Goal: Task Accomplishment & Management: Manage account settings

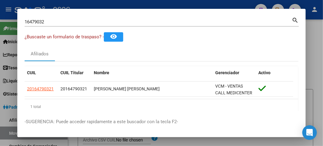
click at [38, 26] on div "16479032 Buscar (apellido, dni, cuil, [PERSON_NAME], cuit, obra social)" at bounding box center [158, 21] width 267 height 9
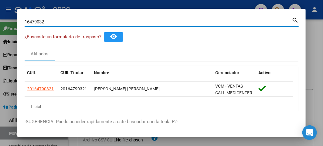
click at [38, 25] on div "16479032 Buscar (apellido, dni, cuil, [PERSON_NAME], cuit, obra social)" at bounding box center [158, 21] width 267 height 9
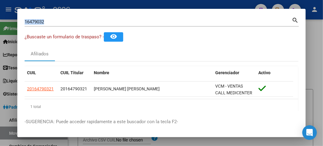
click at [38, 25] on div "16479032 Buscar (apellido, dni, cuil, [PERSON_NAME], cuit, obra social)" at bounding box center [158, 21] width 267 height 9
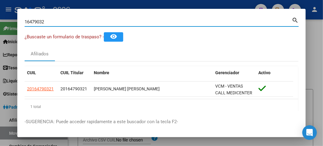
click at [38, 24] on input "16479032" at bounding box center [158, 21] width 267 height 5
click at [37, 24] on input "16479032" at bounding box center [158, 21] width 267 height 5
paste input "48219456"
type input "48219456"
click at [49, 25] on div "48219456 Buscar (apellido, dni, [PERSON_NAME], [PERSON_NAME], cuit, obra social)" at bounding box center [158, 21] width 267 height 9
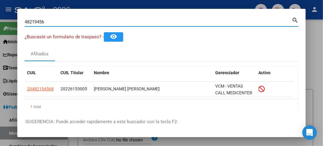
click at [49, 23] on input "48219456" at bounding box center [158, 21] width 267 height 5
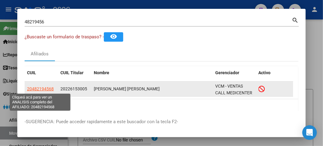
click at [42, 84] on datatable-body-cell "20482194568" at bounding box center [41, 88] width 33 height 15
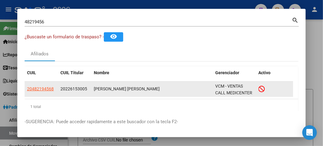
click at [41, 84] on datatable-body-cell "20482194568" at bounding box center [41, 88] width 33 height 15
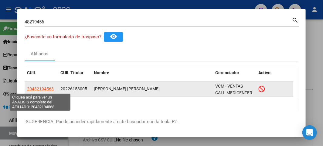
click at [41, 86] on span "20482194568" at bounding box center [40, 88] width 27 height 5
type textarea "20482194568"
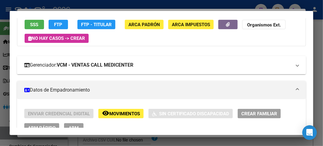
scroll to position [34, 0]
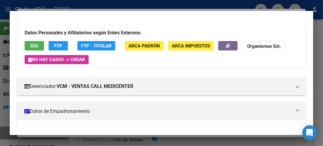
click at [55, 10] on div at bounding box center [161, 73] width 323 height 146
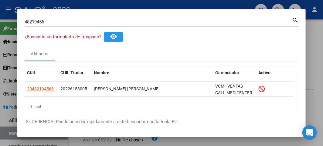
click at [52, 8] on div at bounding box center [161, 73] width 323 height 146
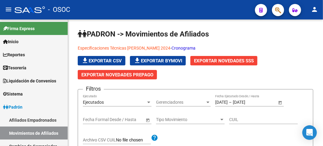
click at [164, 8] on div "- OSOC" at bounding box center [132, 9] width 235 height 13
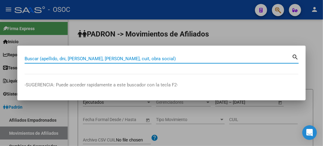
paste input "20384824561"
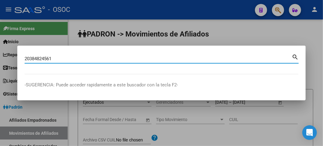
type input "20384824561"
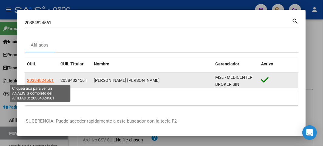
click at [38, 78] on span "20384824561" at bounding box center [40, 80] width 27 height 5
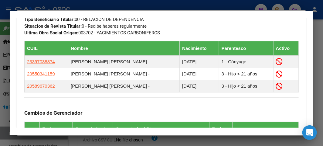
scroll to position [404, 0]
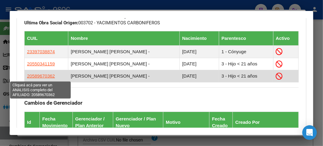
click at [38, 75] on span "20589670362" at bounding box center [41, 75] width 28 height 5
type textarea "20589670362"
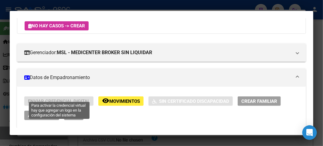
scroll to position [101, 0]
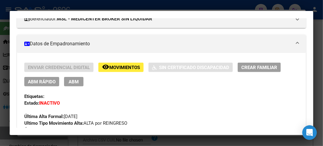
click at [120, 69] on span "Movimientos" at bounding box center [124, 67] width 31 height 5
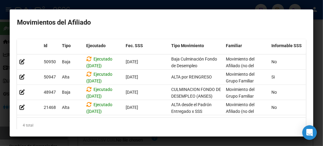
drag, startPoint x: 94, startPoint y: 122, endPoint x: 103, endPoint y: 121, distance: 8.6
click at [103, 121] on div "Id Tipo Ejecutado Fec. SSS Tipo Movimiento Familiar Informable SSS Cargado Usua…" at bounding box center [161, 85] width 289 height 93
click at [103, 135] on mat-dialog-container "Movimientos del Afiliado Id Tipo Ejecutado Fec. SSS Tipo Movimiento Familiar In…" at bounding box center [161, 72] width 303 height 127
click at [10, 4] on div at bounding box center [161, 73] width 323 height 146
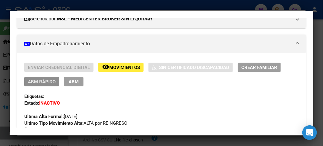
click at [45, 79] on span "ABM Rápido" at bounding box center [42, 81] width 28 height 5
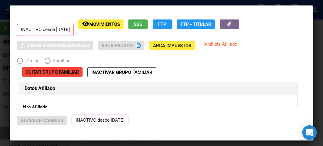
radio input "true"
type input "30-65343007-4"
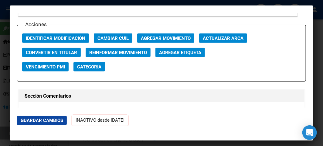
scroll to position [876, 0]
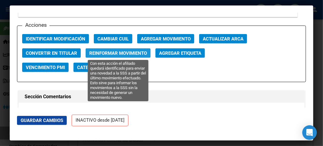
click at [113, 54] on span "Reinformar Movimiento" at bounding box center [118, 52] width 58 height 5
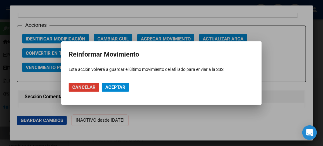
click at [112, 83] on button "Aceptar" at bounding box center [115, 86] width 27 height 9
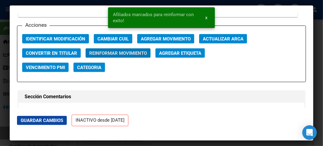
click at [0, 72] on div at bounding box center [161, 73] width 323 height 146
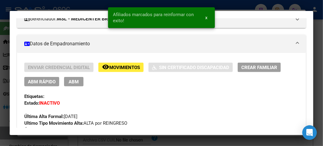
click at [112, 64] on button "remove_red_eye Movimientos" at bounding box center [120, 66] width 45 height 9
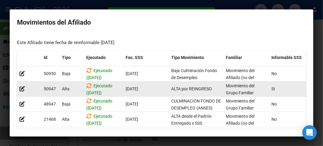
scroll to position [25, 0]
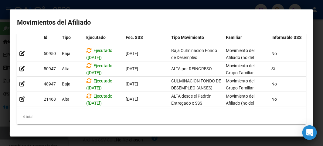
click at [10, 89] on mat-dialog-content "Este Afiliado tiene fecha de reinformable [DATE] Id Tipo Ejecutado Fec. SSS Tip…" at bounding box center [161, 81] width 303 height 95
click at [3, 70] on div at bounding box center [161, 73] width 323 height 146
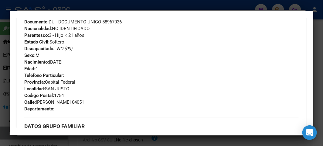
scroll to position [438, 0]
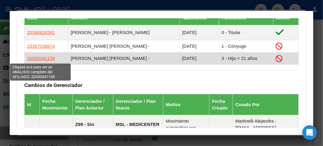
click at [43, 59] on span "20550341159" at bounding box center [41, 58] width 28 height 5
type textarea "20550341159"
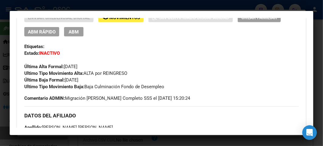
scroll to position [101, 0]
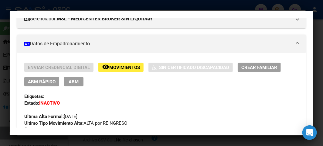
click at [40, 86] on button "ABM Rápido" at bounding box center [41, 81] width 35 height 9
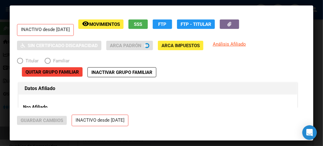
radio input "true"
type input "30-65343007-4"
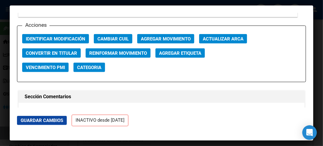
scroll to position [842, 0]
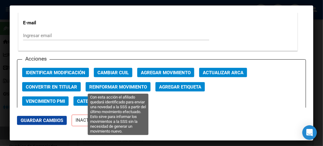
click at [126, 84] on span "Reinformar Movimiento" at bounding box center [118, 86] width 58 height 5
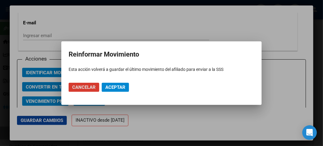
click at [126, 84] on button "Aceptar" at bounding box center [115, 86] width 27 height 9
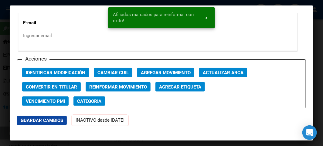
click at [5, 32] on div at bounding box center [161, 73] width 323 height 146
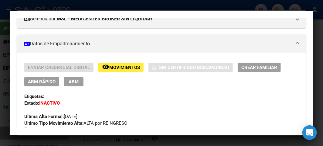
click at [6, 45] on div at bounding box center [161, 73] width 323 height 146
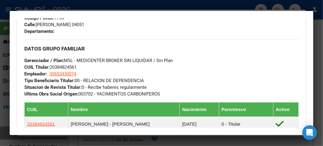
scroll to position [236, 0]
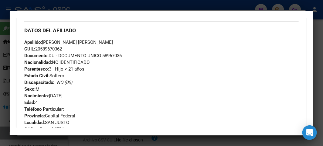
click at [41, 3] on div at bounding box center [161, 73] width 323 height 146
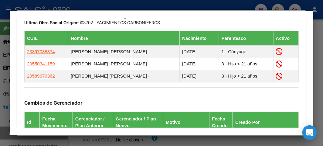
click at [45, 8] on div at bounding box center [161, 73] width 323 height 146
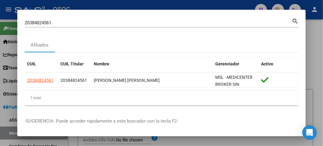
click at [39, 23] on input "20384824561" at bounding box center [158, 22] width 267 height 5
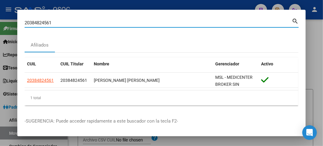
click at [39, 23] on input "20384824561" at bounding box center [158, 22] width 267 height 5
paste input "39703887"
type input "39703887"
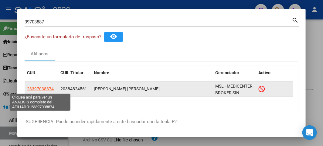
click at [38, 86] on span "23397038874" at bounding box center [40, 88] width 27 height 5
type textarea "23397038874"
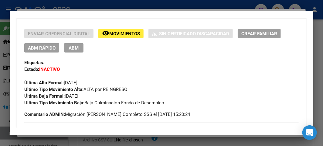
scroll to position [168, 0]
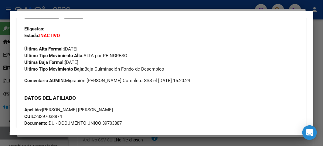
click at [8, 55] on div at bounding box center [161, 73] width 323 height 146
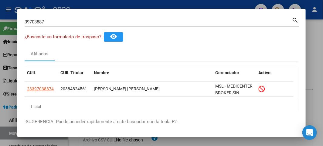
click at [78, 23] on input "39703887" at bounding box center [158, 21] width 267 height 5
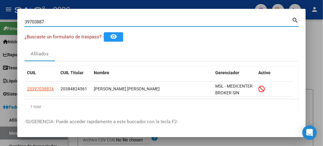
click at [78, 23] on input "39703887" at bounding box center [158, 21] width 267 height 5
paste input "1881340"
type input "31881340"
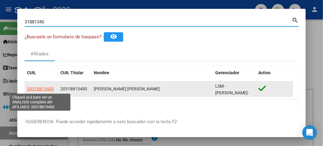
click at [41, 87] on span "20318813400" at bounding box center [40, 88] width 27 height 5
type textarea "20318813400"
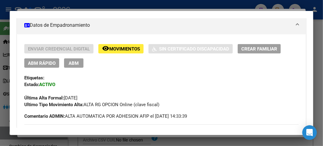
scroll to position [135, 0]
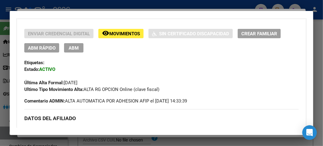
click at [3, 29] on div at bounding box center [161, 73] width 323 height 146
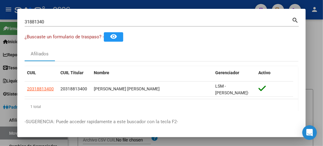
click at [69, 25] on div "31881340 Buscar (apellido, dni, [PERSON_NAME], nro traspaso, cuit, obra social)" at bounding box center [158, 21] width 267 height 9
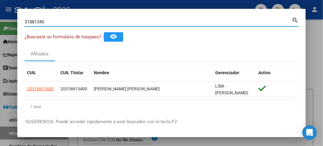
click at [69, 25] on div "31881340 Buscar (apellido, dni, [PERSON_NAME], nro traspaso, cuit, obra social)" at bounding box center [158, 21] width 267 height 9
click at [68, 20] on input "31881340" at bounding box center [158, 21] width 267 height 5
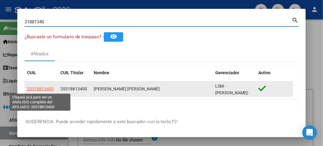
click at [35, 89] on span "20318813400" at bounding box center [40, 88] width 27 height 5
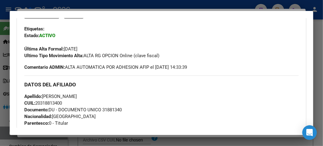
scroll to position [101, 0]
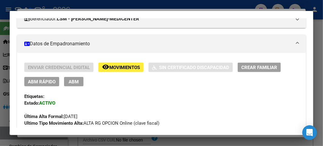
click at [42, 83] on span "ABM Rápido" at bounding box center [42, 81] width 28 height 5
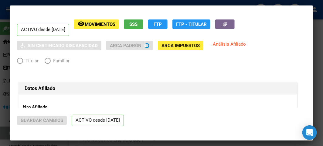
radio input "true"
type input "33-63761744-9"
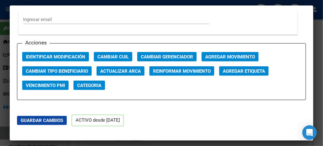
scroll to position [842, 0]
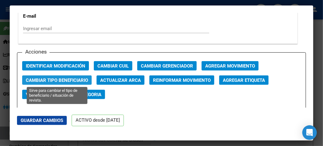
click at [82, 81] on span "Cambiar Tipo Beneficiario" at bounding box center [57, 79] width 62 height 5
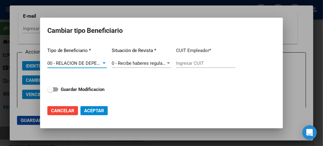
type input "30-71509523-4"
click at [64, 86] on strong "Guardar Modificacion" at bounding box center [83, 88] width 44 height 5
click at [50, 91] on input "Guardar Modificacion" at bounding box center [50, 91] width 0 height 0
checkbox input "true"
click at [91, 110] on span "Aceptar" at bounding box center [94, 110] width 20 height 5
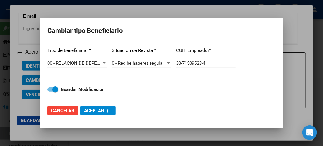
type input "30-71509523-4"
checkbox input "false"
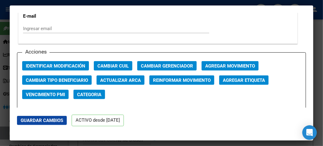
click at [7, 52] on div at bounding box center [161, 73] width 323 height 146
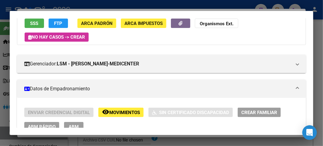
scroll to position [0, 0]
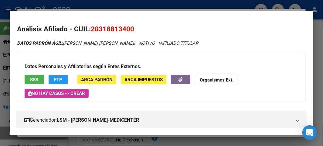
click at [59, 81] on span "FTP" at bounding box center [58, 79] width 8 height 5
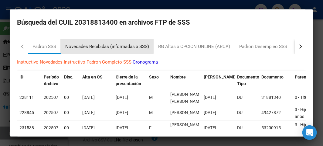
click at [95, 41] on div "Novedades Recibidas (informadas x SSS)" at bounding box center [107, 46] width 93 height 15
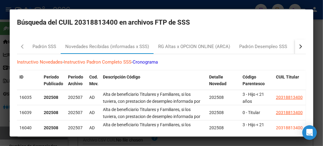
click at [14, 24] on mat-dialog-container "Búsqueda del CUIL 20318813400 en archivos FTP de SSS [PERSON_NAME] SSS Novedade…" at bounding box center [161, 72] width 303 height 127
click at [8, 22] on div at bounding box center [161, 73] width 323 height 146
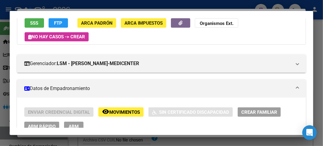
scroll to position [90, 0]
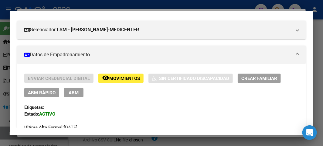
click at [45, 92] on span "ABM Rápido" at bounding box center [42, 92] width 28 height 5
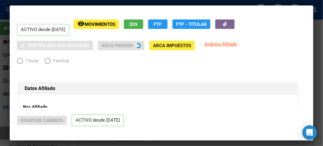
radio input "true"
type input "30-71509523-4"
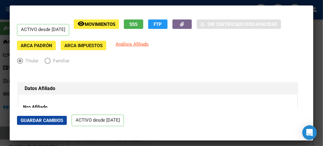
click at [7, 35] on div at bounding box center [161, 73] width 323 height 146
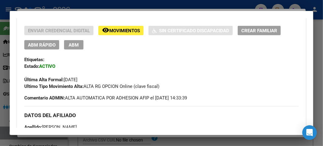
scroll to position [101, 0]
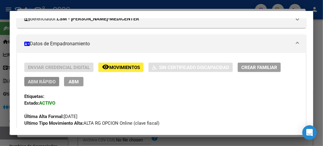
click at [49, 79] on span "ABM Rápido" at bounding box center [42, 81] width 28 height 5
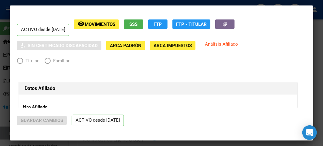
radio input "true"
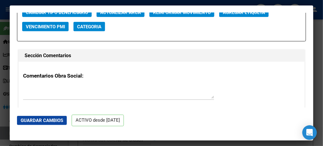
scroll to position [876, 0]
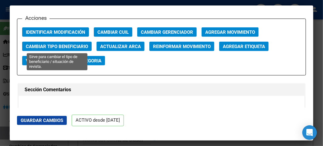
click at [64, 44] on span "Cambiar Tipo Beneficiario" at bounding box center [57, 46] width 62 height 5
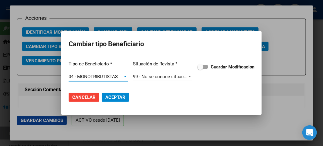
click at [93, 74] on span "04 - MONOTRIBUTISTAS" at bounding box center [93, 76] width 49 height 5
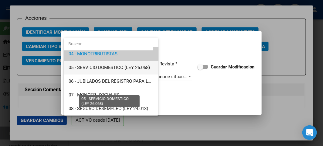
scroll to position [70, 0]
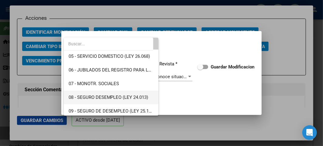
click at [118, 95] on span "08 - SEGURO DESEMPLEO (LEY 24.013)" at bounding box center [109, 96] width 80 height 5
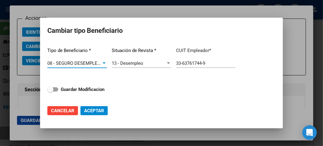
click at [99, 108] on span "Aceptar" at bounding box center [94, 110] width 20 height 5
type input "33-63761744-9"
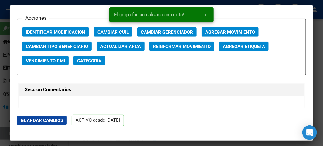
click at [5, 47] on div at bounding box center [161, 73] width 323 height 146
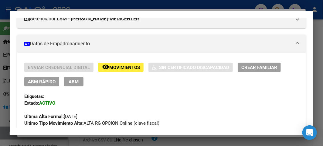
click at [7, 88] on div at bounding box center [161, 73] width 323 height 146
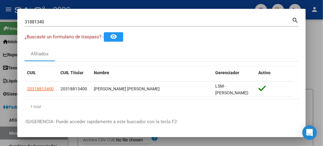
click at [46, 22] on input "31881340" at bounding box center [158, 21] width 267 height 5
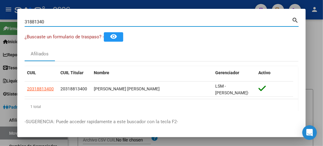
paste input "6466848"
type input "36466848"
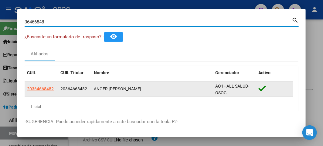
click at [28, 91] on app-link-go-to "20364668482" at bounding box center [40, 88] width 27 height 7
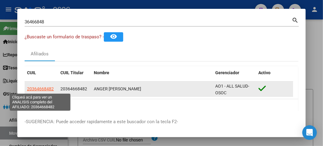
click at [29, 89] on span "20364668482" at bounding box center [40, 88] width 27 height 5
type textarea "20364668482"
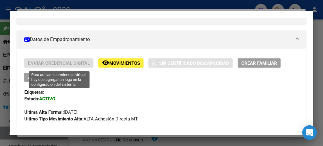
scroll to position [101, 0]
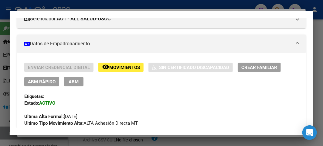
click at [39, 82] on span "ABM Rápido" at bounding box center [42, 81] width 28 height 5
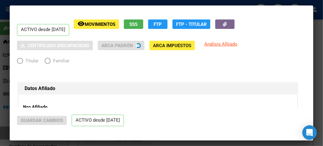
radio input "true"
type input "20-36466848-2"
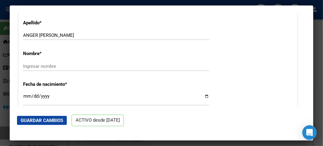
scroll to position [202, 0]
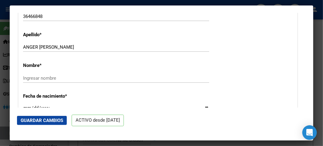
click at [40, 43] on div "ANGER [PERSON_NAME] apellido" at bounding box center [116, 46] width 186 height 9
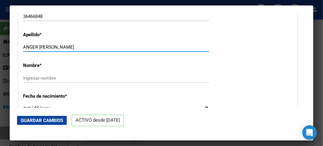
click at [40, 48] on input "ANGER [PERSON_NAME]" at bounding box center [116, 46] width 186 height 5
type input "ANGER"
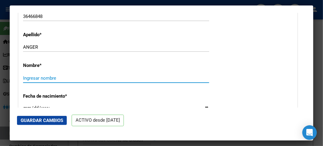
paste input "[PERSON_NAME]"
type input "[PERSON_NAME]"
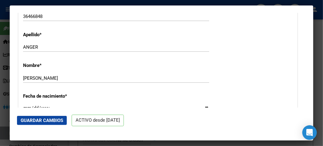
scroll to position [210, 0]
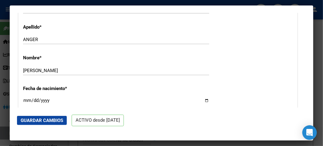
type input "[DATE]"
click at [28, 116] on button "Guardar Cambios" at bounding box center [42, 120] width 50 height 9
click at [47, 122] on span "Guardar Cambios" at bounding box center [42, 119] width 42 height 5
click at [8, 44] on div at bounding box center [161, 73] width 323 height 146
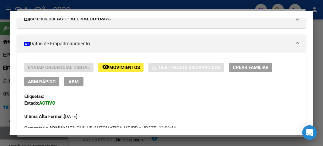
click at [8, 46] on div at bounding box center [161, 73] width 323 height 146
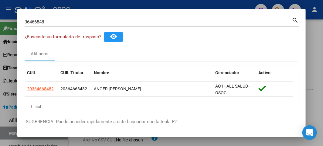
click at [8, 46] on div at bounding box center [161, 73] width 323 height 146
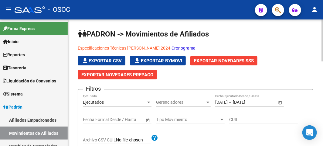
scroll to position [67, 0]
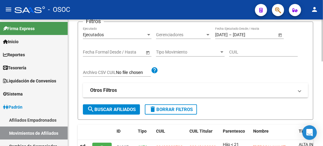
click at [119, 107] on span "search Buscar Afiliados" at bounding box center [111, 108] width 49 height 5
click at [179, 51] on span "Tipo Movimiento" at bounding box center [187, 51] width 63 height 5
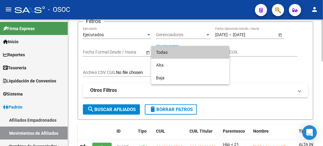
click at [179, 51] on span "Todas" at bounding box center [190, 52] width 69 height 13
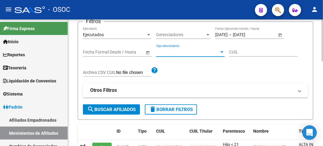
click at [128, 35] on div "Ejecutados" at bounding box center [114, 34] width 63 height 5
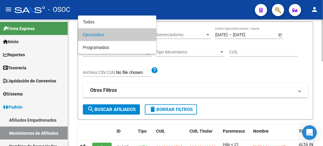
click at [128, 35] on span "Ejecutados" at bounding box center [117, 34] width 69 height 13
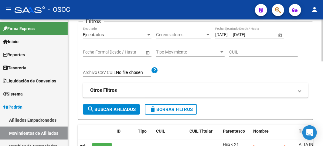
click at [110, 104] on div "Filtros Ejecutados Ejecutado Gerenciadores Gerenciadores [DATE] [DATE] – [DATE]…" at bounding box center [195, 65] width 225 height 77
click at [112, 91] on strong "Otros Filtros" at bounding box center [103, 90] width 27 height 7
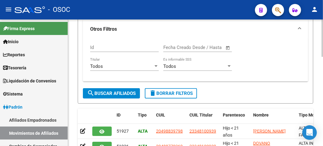
scroll to position [135, 0]
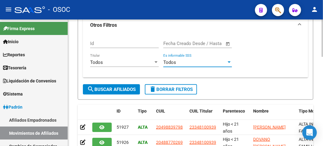
click at [221, 61] on div "Todos" at bounding box center [194, 61] width 63 height 5
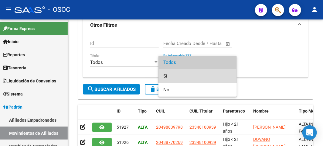
click at [213, 70] on span "Si" at bounding box center [197, 76] width 69 height 14
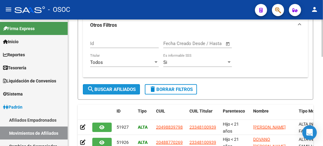
click at [120, 84] on button "search Buscar Afiliados" at bounding box center [111, 89] width 57 height 10
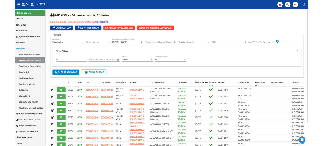
scroll to position [0, 0]
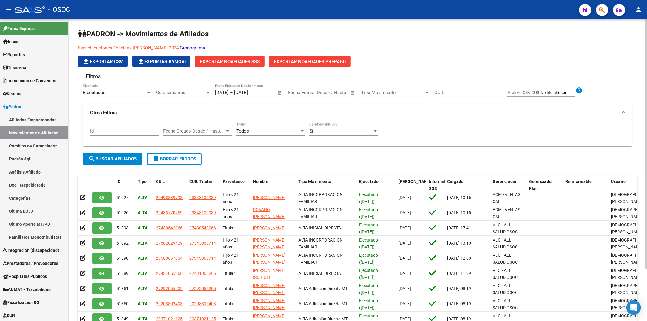
click at [242, 60] on span "Exportar Novedades SSS" at bounding box center [230, 61] width 60 height 5
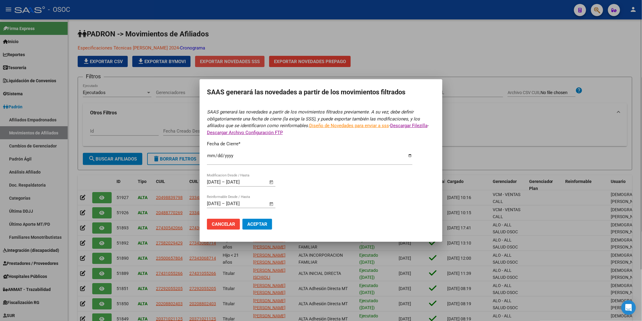
type input "[DATE]"
click at [256, 145] on button "Aceptar" at bounding box center [257, 224] width 30 height 11
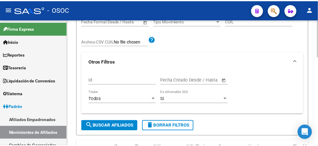
scroll to position [101, 0]
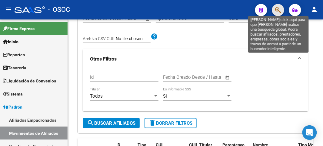
click at [279, 8] on icon "button" at bounding box center [278, 10] width 6 height 7
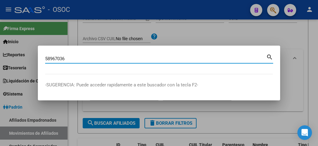
type input "58967036"
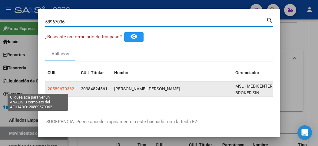
click at [50, 88] on span "20589670362" at bounding box center [61, 88] width 27 height 5
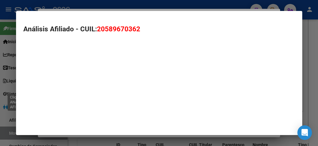
type textarea "20589670362"
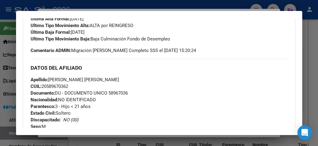
scroll to position [135, 0]
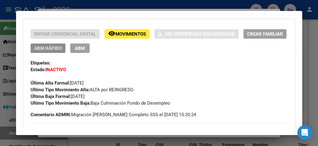
click at [35, 49] on span "ABM Rápido" at bounding box center [48, 47] width 28 height 5
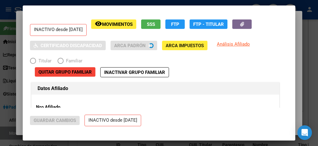
radio input "true"
type input "30-65343007-4"
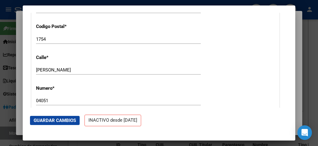
scroll to position [640, 0]
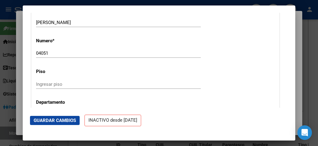
click at [23, 62] on mat-dialog-content "INACTIVO desde [DATE] remove_red_eye Movimientos SSS FTP FTP - Titular Sin Cert…" at bounding box center [159, 60] width 273 height 95
click at [2, 57] on div at bounding box center [159, 73] width 318 height 146
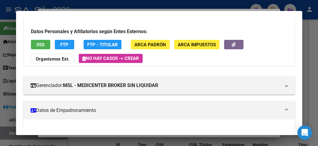
scroll to position [67, 0]
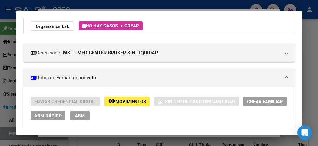
click at [116, 99] on span "Movimientos" at bounding box center [131, 101] width 31 height 5
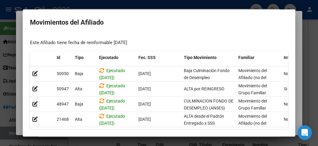
click at [4, 35] on div at bounding box center [159, 73] width 318 height 146
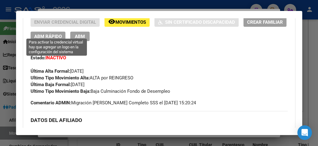
scroll to position [135, 0]
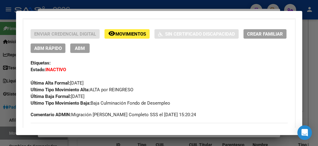
click at [40, 47] on span "ABM Rápido" at bounding box center [48, 47] width 28 height 5
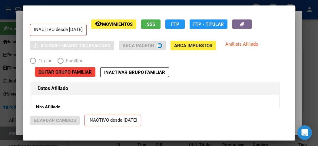
radio input "true"
type input "30-65343007-4"
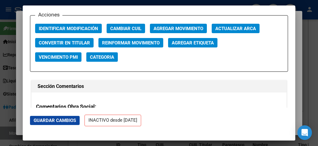
scroll to position [876, 0]
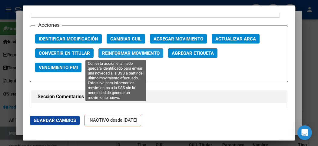
click at [125, 51] on span "Reinformar Movimiento" at bounding box center [131, 52] width 58 height 5
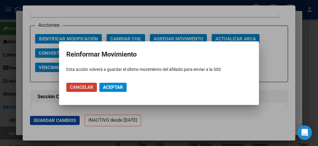
click at [120, 86] on span "Aceptar" at bounding box center [113, 86] width 20 height 5
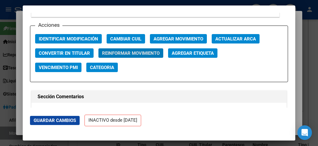
click at [2, 54] on div at bounding box center [159, 73] width 318 height 146
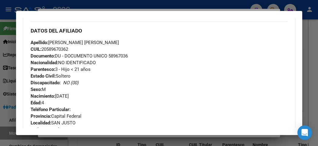
scroll to position [303, 0]
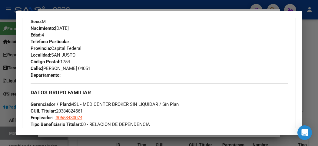
drag, startPoint x: 50, startPoint y: 2, endPoint x: 50, endPoint y: 8, distance: 5.2
click at [50, 2] on div at bounding box center [159, 73] width 318 height 146
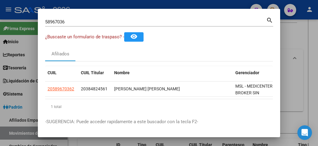
click at [47, 19] on div "58967036 Buscar (apellido, dni, [PERSON_NAME], [PERSON_NAME], cuit, obra social)" at bounding box center [155, 21] width 221 height 9
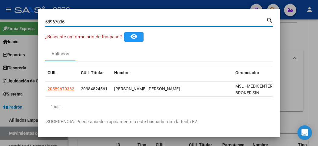
click at [48, 22] on input "58967036" at bounding box center [155, 21] width 221 height 5
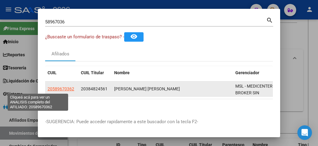
click at [48, 90] on span "20589670362" at bounding box center [61, 88] width 27 height 5
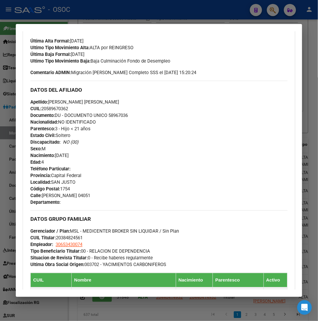
scroll to position [269, 0]
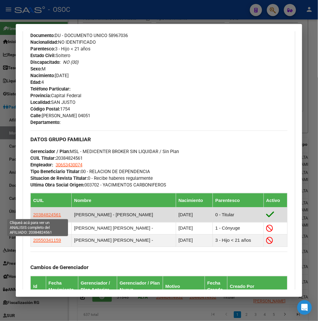
click at [47, 145] on span "20384824561" at bounding box center [47, 214] width 28 height 5
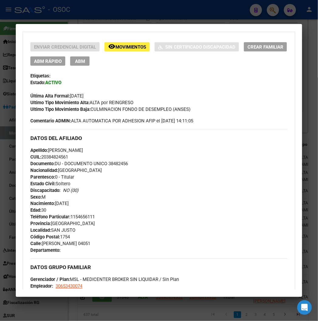
scroll to position [135, 0]
drag, startPoint x: 93, startPoint y: 108, endPoint x: 135, endPoint y: 116, distance: 42.3
click at [135, 116] on div "Enviar Credencial Digital remove_red_eye Movimientos Sin Certificado Discapacid…" at bounding box center [158, 83] width 257 height 82
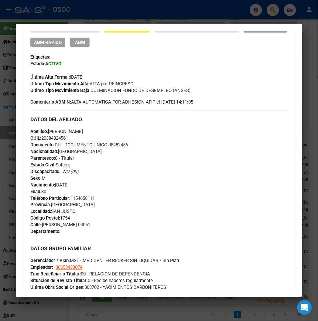
scroll to position [202, 0]
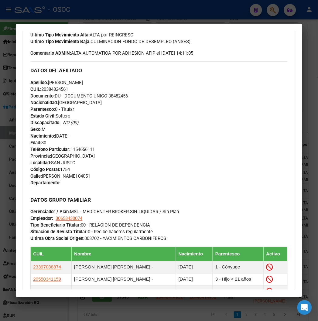
click at [60, 145] on span "Código Postal: 1754" at bounding box center [49, 169] width 39 height 5
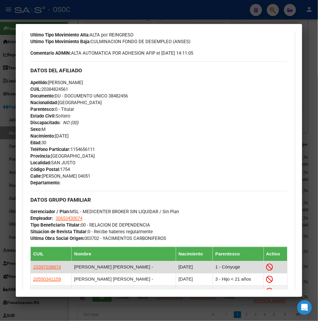
click at [38, 145] on span "23397038874" at bounding box center [47, 266] width 28 height 5
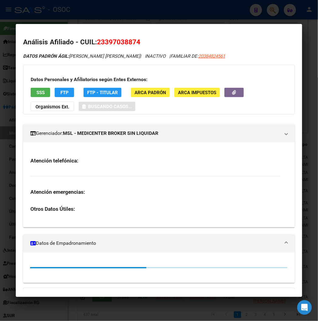
click at [3, 96] on div at bounding box center [159, 160] width 318 height 321
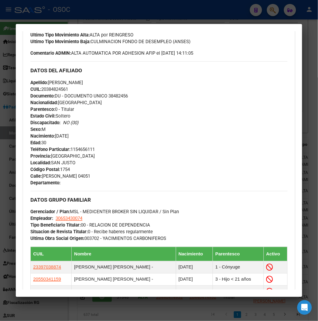
scroll to position [407, 0]
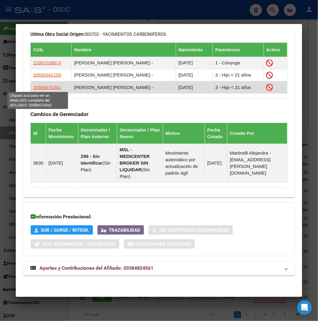
click at [45, 85] on span "20589670362" at bounding box center [47, 87] width 28 height 5
type textarea "20589670362"
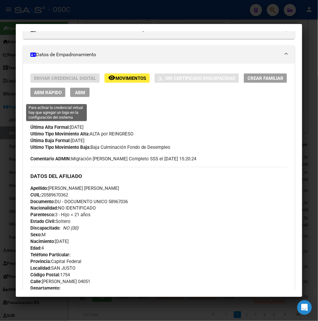
scroll to position [82, 0]
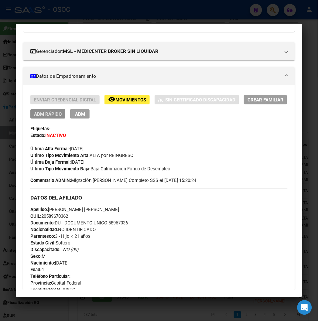
click at [41, 115] on span "ABM Rápido" at bounding box center [48, 113] width 28 height 5
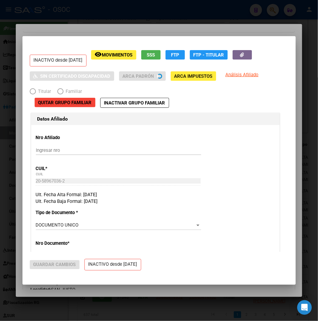
radio input "true"
type input "30-65343007-4"
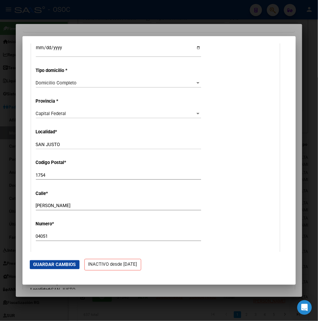
scroll to position [472, 0]
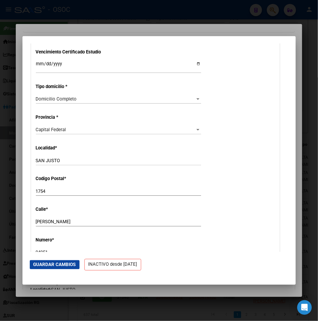
click at [49, 133] on div "Capital Federal Seleccionar provincia" at bounding box center [118, 129] width 165 height 9
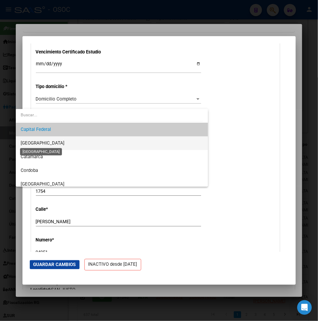
click at [39, 144] on span "[GEOGRAPHIC_DATA]" at bounding box center [43, 142] width 44 height 5
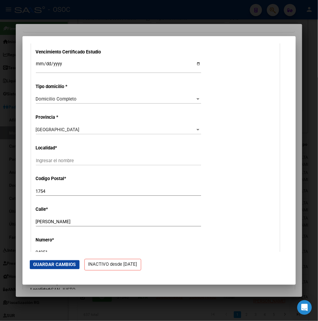
click at [43, 145] on div "Ingresar el nombre" at bounding box center [118, 160] width 165 height 9
click at [43, 145] on input "Ingresar el nombre" at bounding box center [118, 160] width 165 height 5
type input "s"
type input "SAN JUSTO"
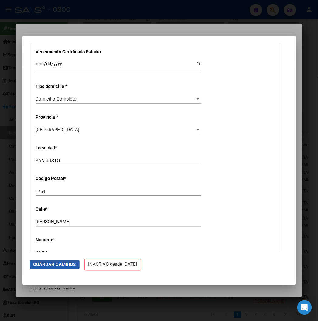
click at [46, 145] on span "Guardar Cambios" at bounding box center [54, 264] width 42 height 5
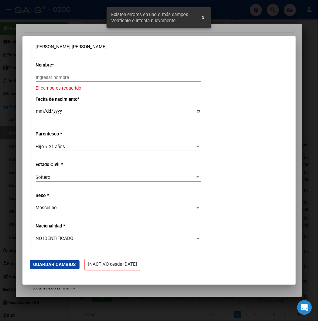
scroll to position [206, 0]
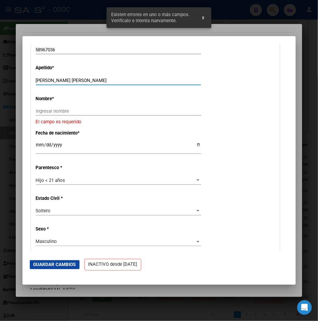
click at [36, 79] on input "[PERSON_NAME] [PERSON_NAME]" at bounding box center [118, 80] width 165 height 5
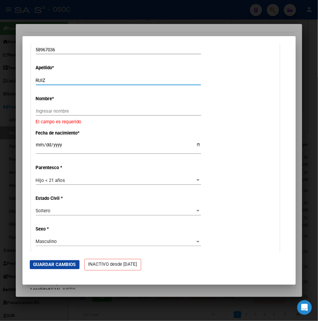
type input "RUIZ"
paste input "[PERSON_NAME]"
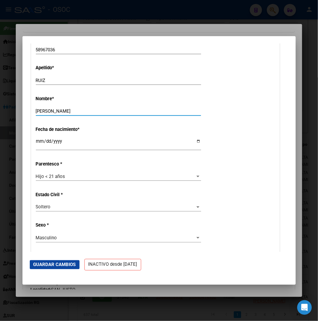
type input "[PERSON_NAME]"
click at [38, 145] on span "Guardar Cambios" at bounding box center [54, 264] width 42 height 5
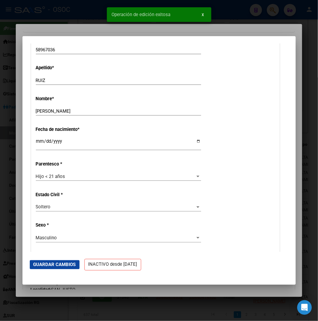
click at [37, 38] on mat-dialog-container "INACTIVO desde [DATE] remove_red_eye Movimientos SSS FTP FTP - Titular Sin Cert…" at bounding box center [158, 160] width 273 height 249
click at [37, 32] on div at bounding box center [159, 160] width 318 height 321
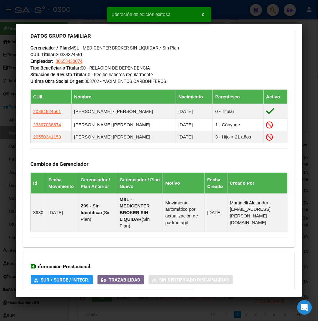
scroll to position [385, 0]
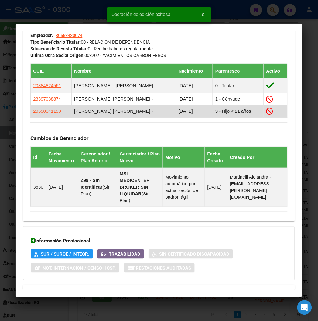
click at [36, 108] on app-link-go-to "20550341159" at bounding box center [47, 111] width 28 height 7
click at [36, 108] on span "20550341159" at bounding box center [47, 110] width 28 height 5
type textarea "20550341159"
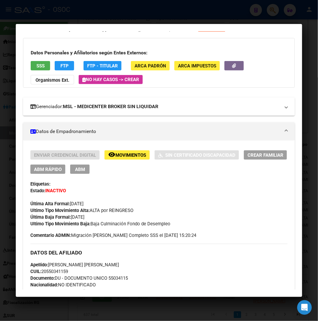
scroll to position [67, 0]
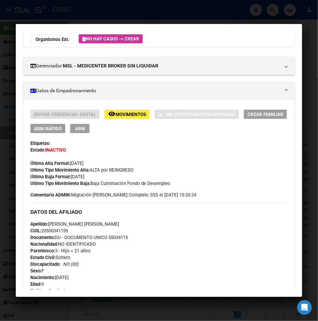
click at [37, 134] on div "Enviar Credencial Digital remove_red_eye Movimientos Sin Certificado Discapacid…" at bounding box center [158, 147] width 257 height 77
click at [35, 129] on span "ABM Rápido" at bounding box center [48, 128] width 28 height 5
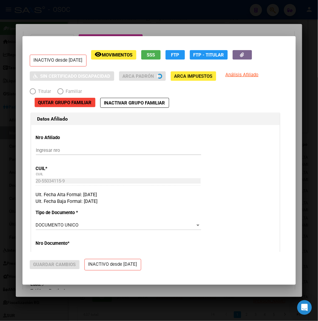
radio input "true"
type input "30-65343007-4"
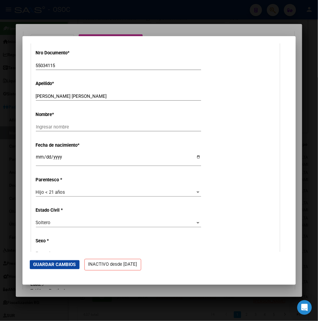
scroll to position [202, 0]
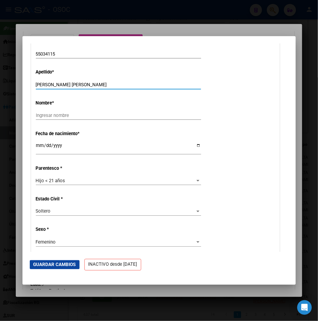
click at [36, 84] on input "[PERSON_NAME] [PERSON_NAME]" at bounding box center [118, 84] width 165 height 5
type input "RUIZ"
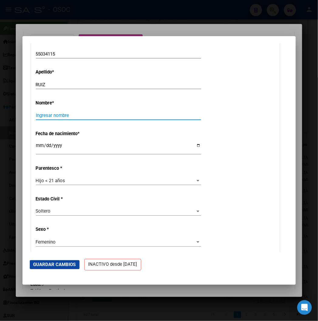
paste input "[PERSON_NAME]"
type input "[PERSON_NAME]"
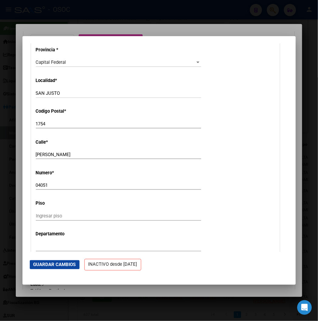
scroll to position [505, 0]
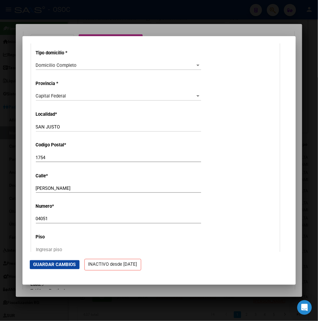
click at [44, 96] on span "Capital Federal" at bounding box center [51, 95] width 30 height 5
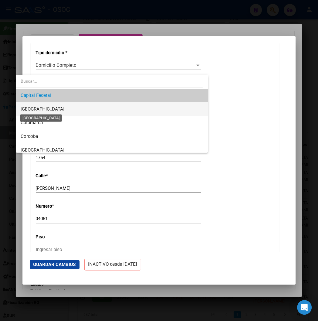
click at [35, 107] on span "[GEOGRAPHIC_DATA]" at bounding box center [43, 108] width 44 height 5
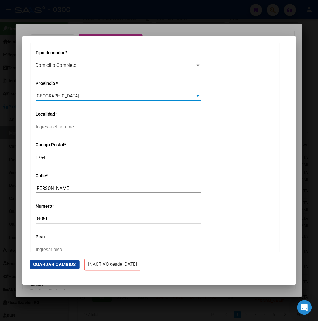
click at [42, 128] on input "Ingresar el nombre" at bounding box center [118, 126] width 165 height 5
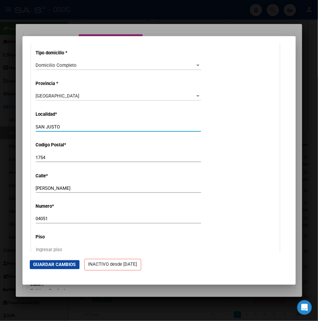
type input "SAN JUSTO"
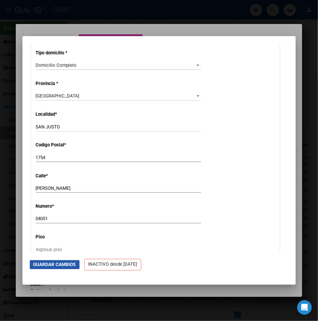
click at [35, 145] on span "Guardar Cambios" at bounding box center [54, 264] width 42 height 5
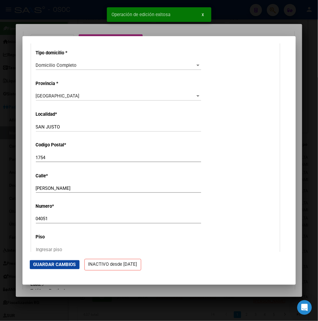
click at [35, 22] on div at bounding box center [159, 160] width 318 height 321
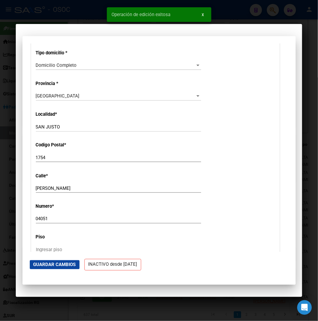
scroll to position [14, 0]
click at [50, 10] on div at bounding box center [159, 160] width 318 height 321
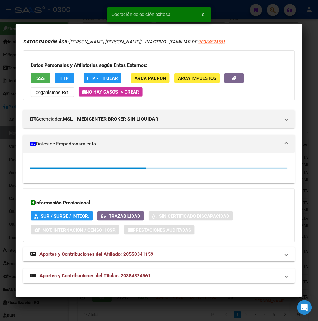
scroll to position [0, 0]
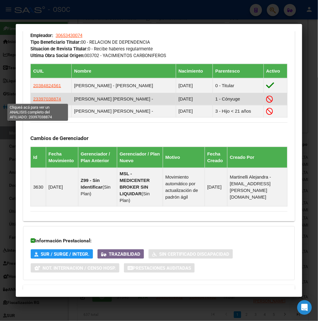
click at [38, 99] on span "23397038874" at bounding box center [47, 98] width 28 height 5
type textarea "23397038874"
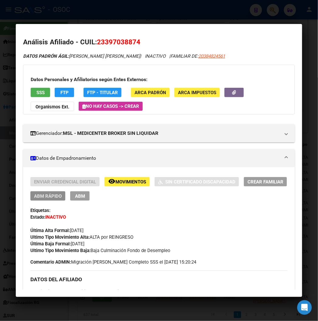
click at [52, 145] on span "ABM Rápido" at bounding box center [48, 195] width 28 height 5
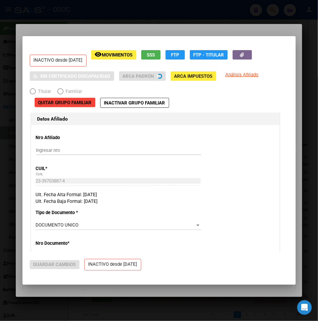
radio input "true"
type input "30-65343007-4"
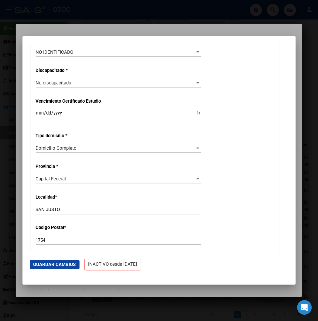
scroll to position [438, 0]
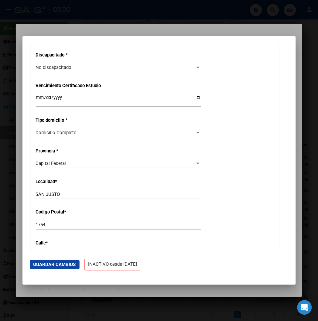
click at [49, 145] on span "Capital Federal" at bounding box center [51, 162] width 30 height 5
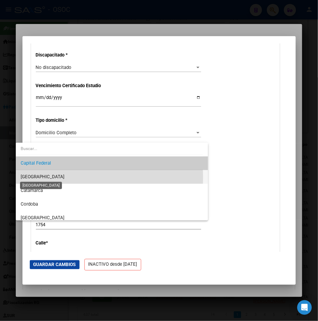
click at [42, 145] on span "[GEOGRAPHIC_DATA]" at bounding box center [43, 176] width 44 height 5
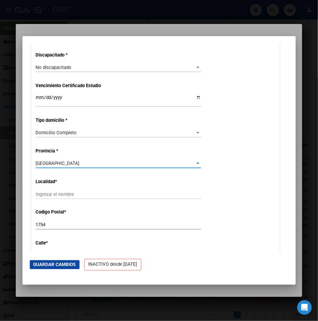
click at [36, 145] on input "Ingresar el nombre" at bounding box center [118, 193] width 165 height 5
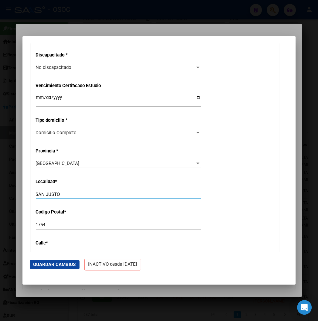
type input "SAN JUSTO"
click at [44, 145] on button "Guardar Cambios" at bounding box center [55, 264] width 50 height 9
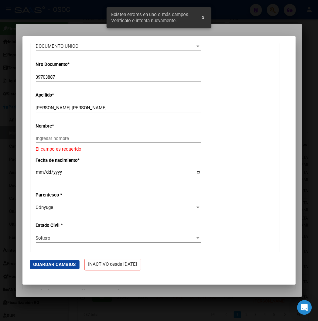
scroll to position [172, 0]
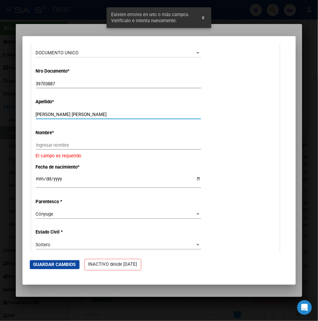
click at [41, 113] on input "[PERSON_NAME] [PERSON_NAME]" at bounding box center [118, 114] width 165 height 5
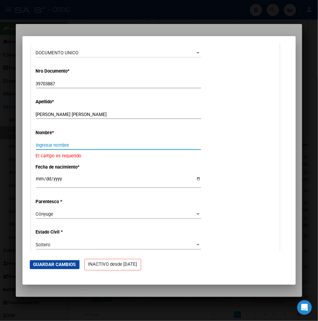
paste input "[PERSON_NAME] [PERSON_NAME]"
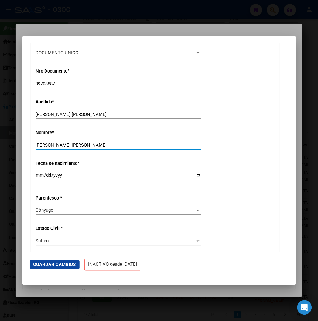
type input "[PERSON_NAME] [PERSON_NAME]"
click at [95, 116] on input "[PERSON_NAME] [PERSON_NAME]" at bounding box center [118, 114] width 165 height 5
type input "BELTRAN"
click at [42, 145] on button "Guardar Cambios" at bounding box center [55, 264] width 50 height 9
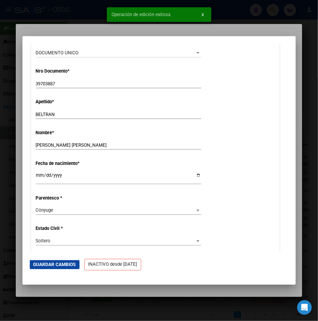
click at [52, 25] on div at bounding box center [159, 160] width 318 height 321
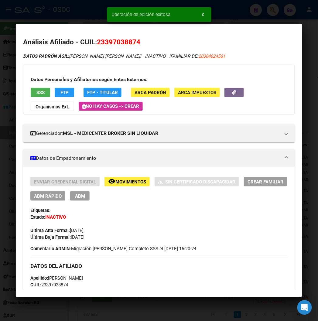
click at [65, 8] on div at bounding box center [159, 160] width 318 height 321
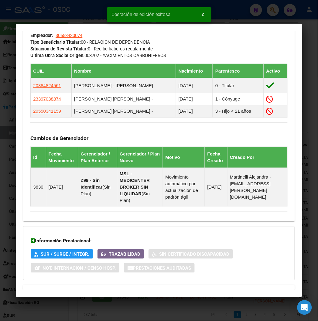
click at [240, 8] on div at bounding box center [159, 160] width 318 height 321
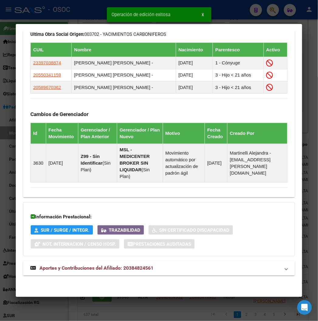
click at [240, 8] on div at bounding box center [159, 160] width 318 height 321
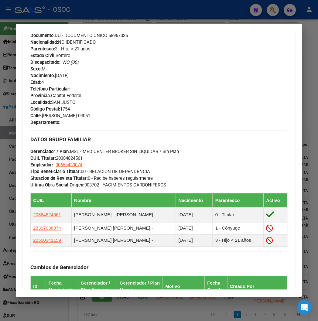
click at [64, 18] on div at bounding box center [159, 160] width 318 height 321
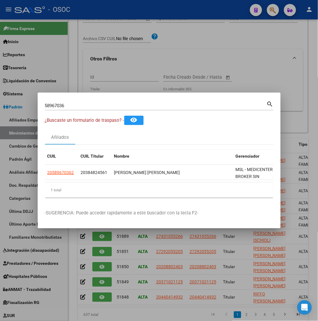
click at [81, 13] on div at bounding box center [159, 160] width 318 height 321
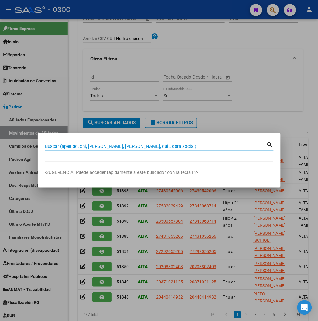
paste input "31881340"
type input "31881340"
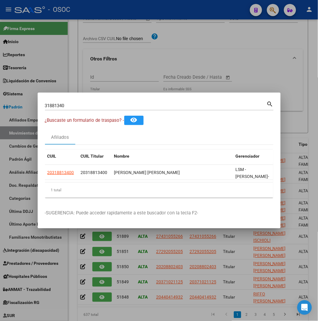
click at [45, 111] on div "31881340 Buscar (apellido, dni, [PERSON_NAME], nro traspaso, cuit, obra social)…" at bounding box center [159, 108] width 228 height 16
click at [45, 108] on input "31881340" at bounding box center [155, 105] width 221 height 5
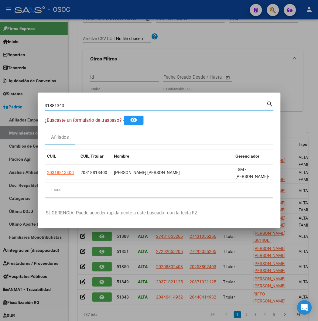
click at [45, 108] on input "31881340" at bounding box center [155, 105] width 221 height 5
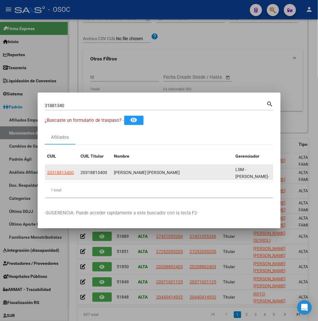
click at [47, 145] on span "20318813400" at bounding box center [60, 172] width 27 height 5
type textarea "20318813400"
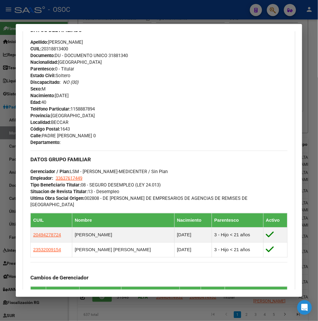
scroll to position [67, 0]
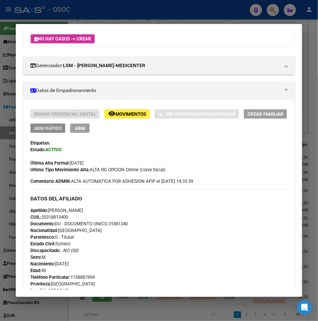
click at [34, 126] on span "ABM Rápido" at bounding box center [48, 128] width 28 height 5
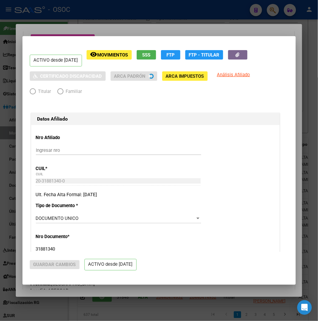
radio input "true"
type input "33-63761744-9"
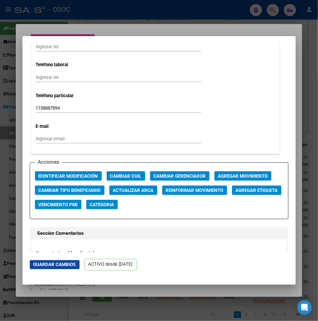
scroll to position [842, 0]
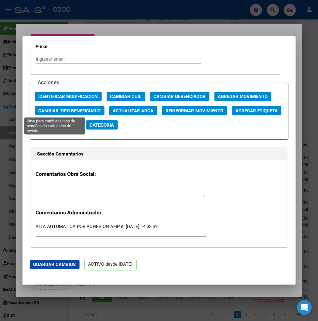
click at [63, 111] on span "Cambiar Tipo Beneficiario" at bounding box center [70, 110] width 62 height 5
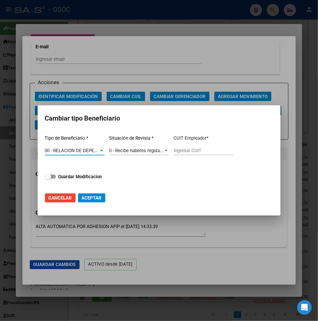
type input "30-71509523-4"
click at [82, 145] on strong "Guardar Modificacion" at bounding box center [80, 176] width 44 height 5
click at [48, 145] on input "Guardar Modificacion" at bounding box center [48, 179] width 0 height 0
checkbox input "true"
click at [89, 145] on mat-dialog-actions "Cancelar Aceptar" at bounding box center [159, 197] width 228 height 21
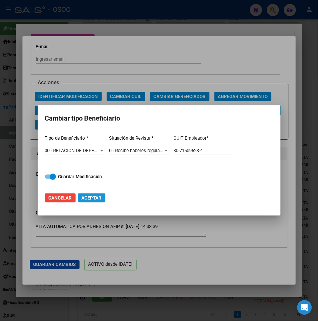
click at [87, 145] on span "Aceptar" at bounding box center [92, 197] width 20 height 5
type input "30-71509523-4"
checkbox input "false"
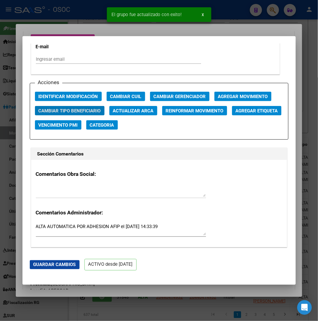
click at [59, 23] on div at bounding box center [159, 160] width 318 height 321
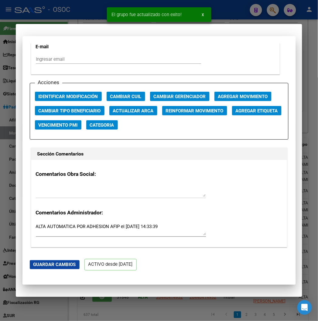
scroll to position [0, 0]
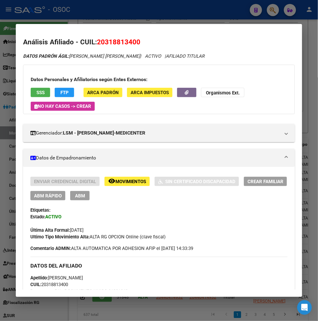
click at [96, 15] on div at bounding box center [159, 160] width 318 height 321
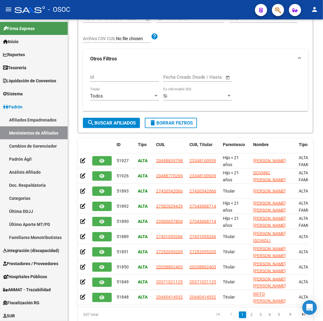
click at [96, 15] on div "- OSOC" at bounding box center [132, 9] width 235 height 13
click at [220, 28] on div "Tipo Movimiento Tipo Movimiento" at bounding box center [190, 19] width 69 height 17
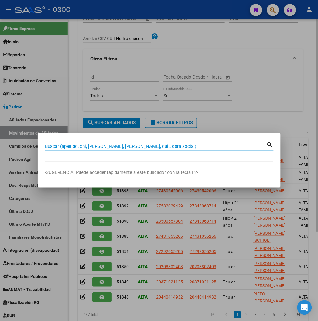
paste input "33644915"
type input "33644915"
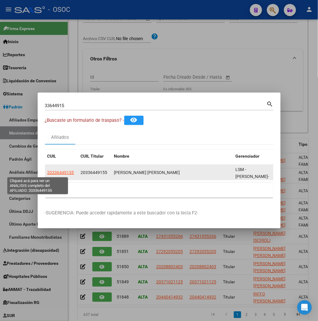
click at [47, 145] on span "20336449155" at bounding box center [60, 172] width 27 height 5
type textarea "20336449155"
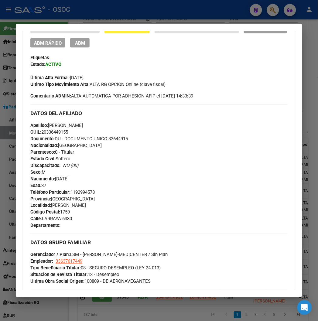
scroll to position [135, 0]
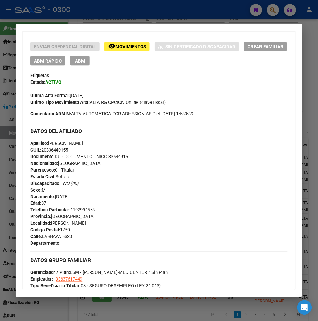
click at [47, 63] on span "ABM Rápido" at bounding box center [48, 60] width 28 height 5
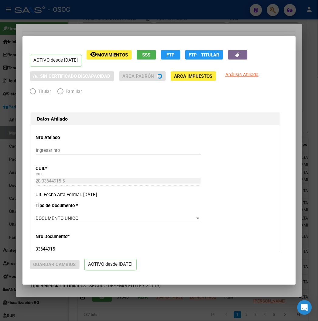
radio input "true"
type input "33-63761744-9"
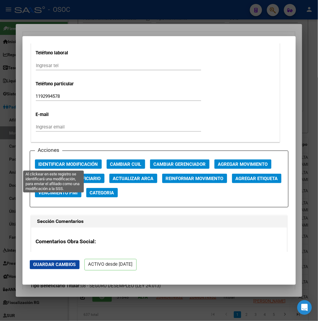
scroll to position [775, 0]
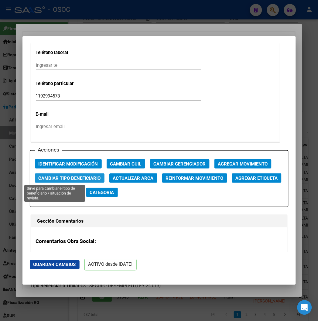
click at [72, 145] on span "Cambiar Tipo Beneficiario" at bounding box center [70, 177] width 62 height 5
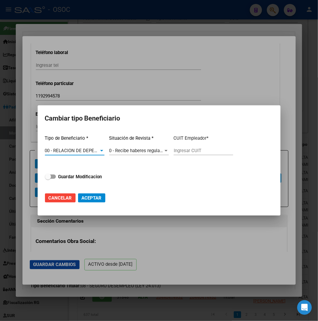
type input "33-71760814-9"
click at [73, 145] on strong "Guardar Modificacion" at bounding box center [80, 176] width 44 height 5
click at [48, 145] on input "Guardar Modificacion" at bounding box center [48, 179] width 0 height 0
checkbox input "true"
click at [96, 145] on span "Aceptar" at bounding box center [92, 197] width 20 height 5
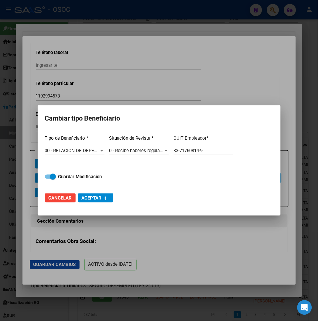
type input "33-71760814-9"
checkbox input "false"
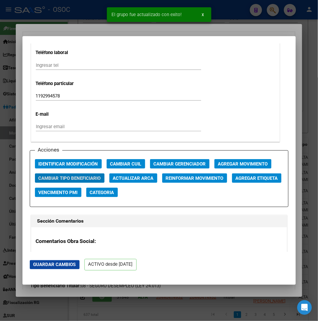
click at [82, 16] on div at bounding box center [159, 160] width 318 height 321
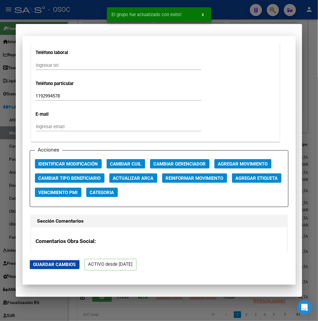
scroll to position [0, 0]
click at [82, 16] on div at bounding box center [159, 160] width 318 height 321
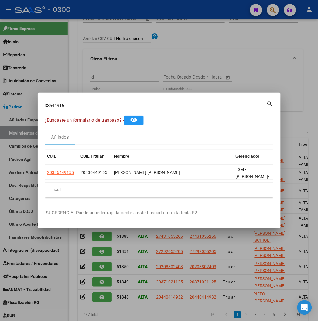
click at [59, 106] on input "33644915" at bounding box center [155, 105] width 221 height 5
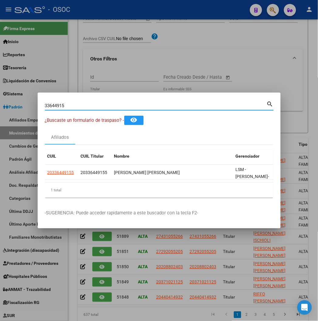
paste input "95036546"
type input "95036546"
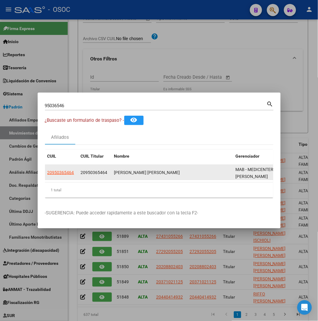
click at [47, 145] on app-link-go-to "20950365464" at bounding box center [60, 172] width 27 height 7
click at [47, 145] on span "20950365464" at bounding box center [60, 172] width 27 height 5
type textarea "20950365464"
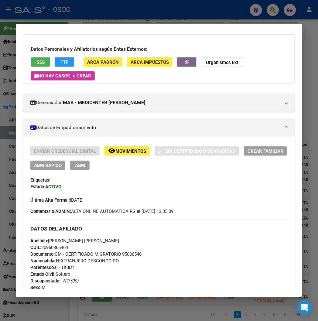
scroll to position [34, 0]
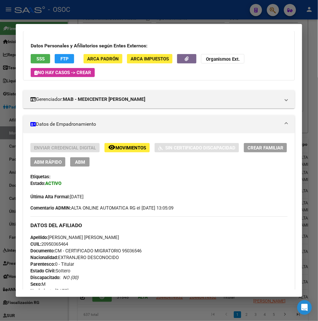
click at [46, 145] on button "ABM Rápido" at bounding box center [47, 161] width 35 height 9
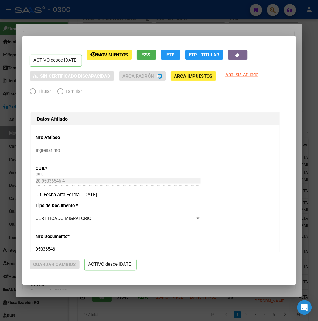
radio input "true"
type input "33-63761744-9"
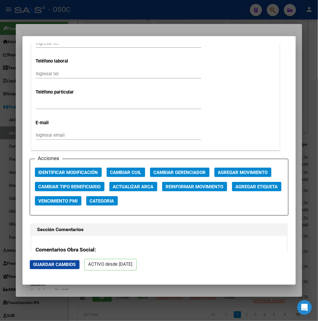
scroll to position [809, 0]
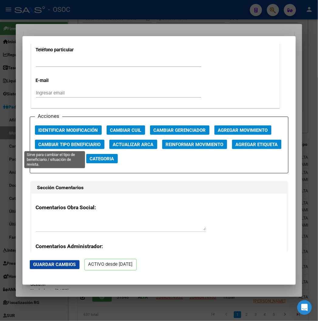
click at [62, 142] on span "Cambiar Tipo Beneficiario" at bounding box center [70, 144] width 62 height 5
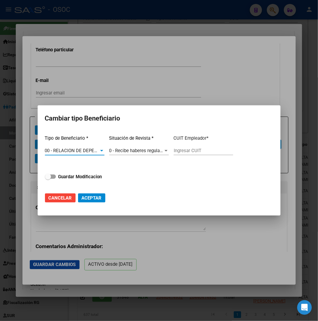
type input "30-71598933-2"
click at [72, 145] on div "Tipo de Beneficiario * 00 - RELACION DE DEPENDENCIA Seleccionar tipo Situación …" at bounding box center [159, 158] width 228 height 57
click at [74, 145] on strong "Guardar Modificacion" at bounding box center [80, 176] width 44 height 5
click at [48, 145] on input "Guardar Modificacion" at bounding box center [48, 179] width 0 height 0
checkbox input "true"
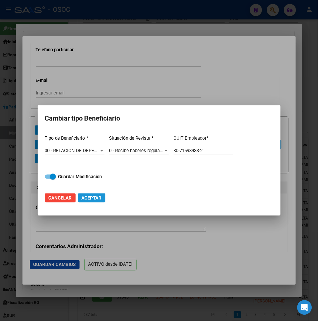
click at [87, 145] on span "Aceptar" at bounding box center [92, 197] width 20 height 5
type input "30-71598933-2"
checkbox input "false"
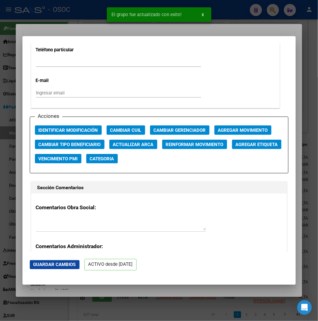
click at [76, 15] on div at bounding box center [159, 160] width 318 height 321
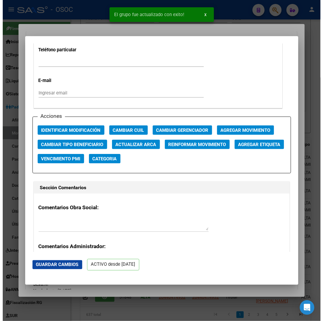
scroll to position [0, 0]
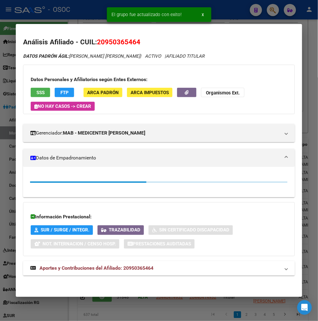
click at [76, 15] on div at bounding box center [159, 160] width 318 height 321
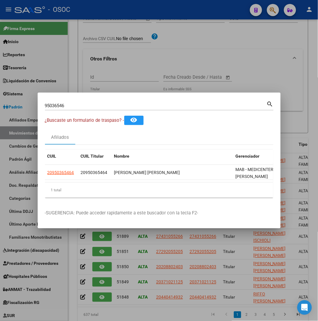
click at [221, 71] on div at bounding box center [159, 160] width 318 height 321
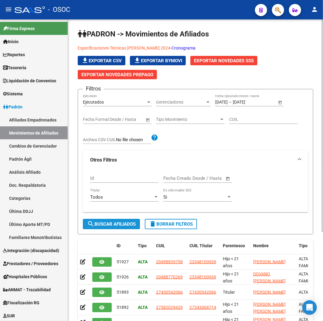
click at [108, 145] on button "search Buscar Afiliados" at bounding box center [111, 224] width 57 height 10
click at [227, 145] on span "Open calendar" at bounding box center [228, 178] width 15 height 15
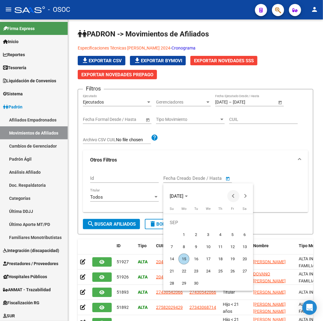
click at [229, 145] on span "Previous month" at bounding box center [233, 196] width 12 height 12
click at [231, 145] on span "15" at bounding box center [232, 246] width 11 height 11
type input "[DATE]"
click at [244, 145] on span "Next month" at bounding box center [245, 196] width 12 height 12
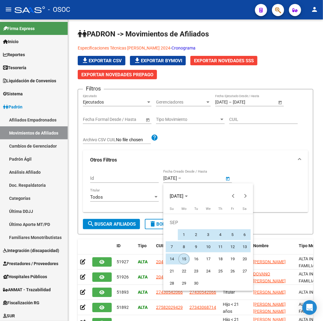
click at [181, 145] on span "15" at bounding box center [183, 258] width 11 height 11
type input "[DATE]"
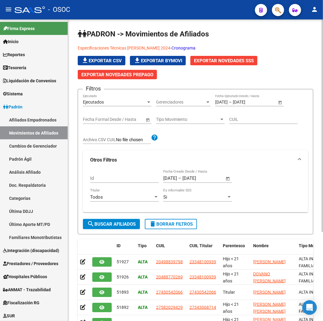
click at [102, 145] on span "search Buscar Afiliados" at bounding box center [111, 223] width 49 height 5
click at [202, 61] on span "Exportar Novedades SSS" at bounding box center [224, 60] width 60 height 5
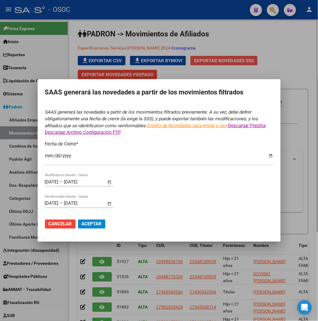
type input "[DATE]"
click at [86, 145] on span "Aceptar" at bounding box center [92, 223] width 20 height 5
